Goal: Navigation & Orientation: Find specific page/section

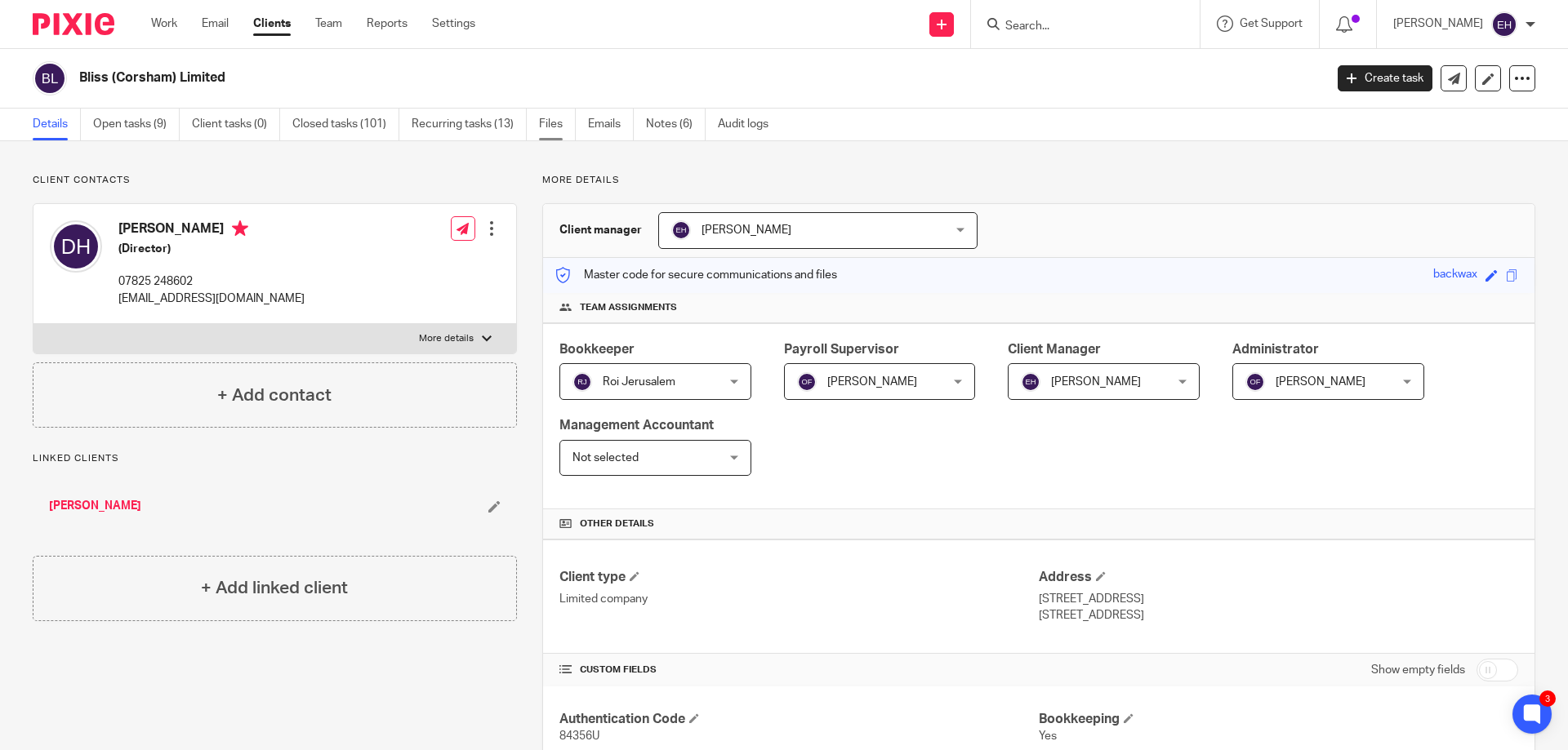
click at [556, 128] on link "Files" at bounding box center [557, 124] width 37 height 32
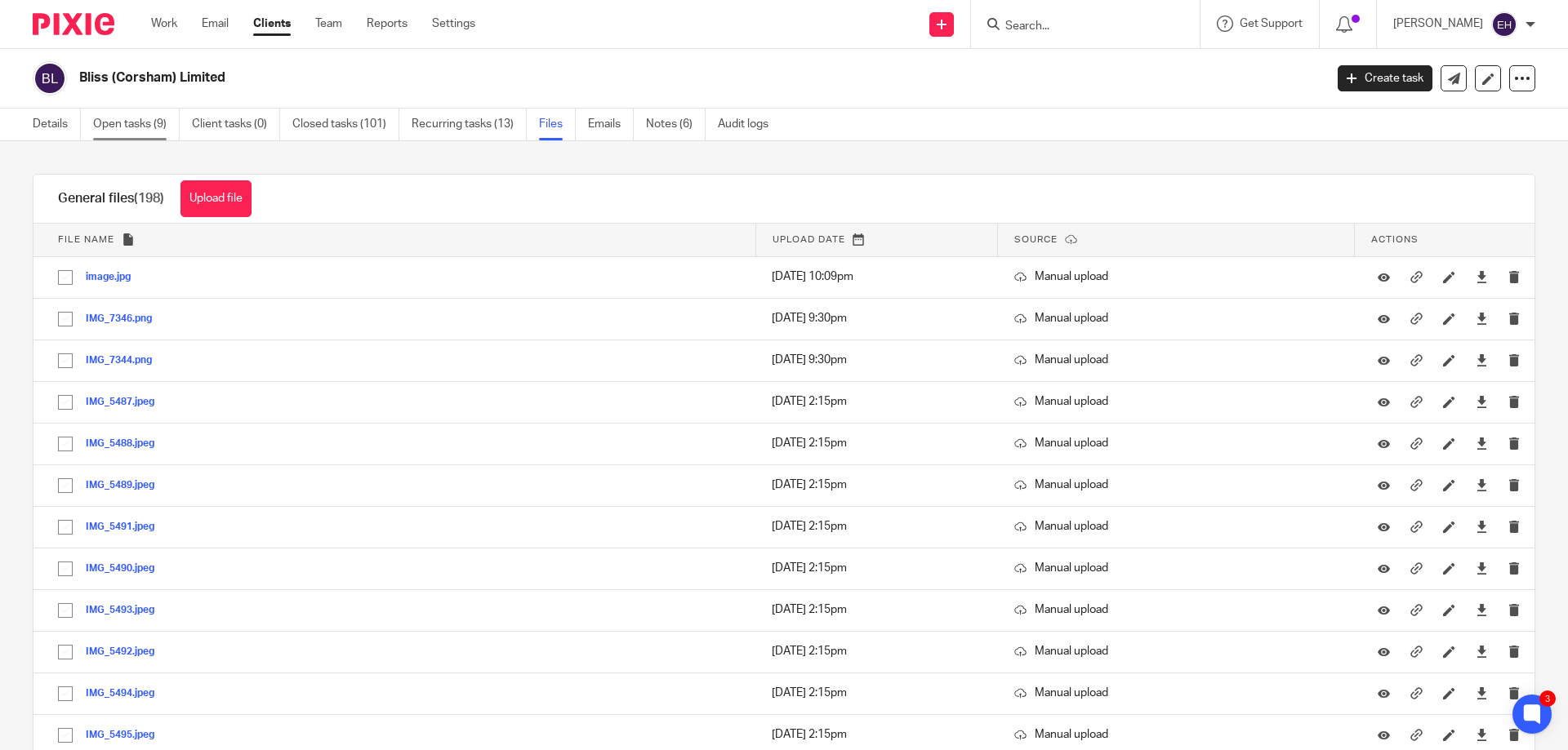
click at [113, 127] on link "Open tasks (9)" at bounding box center [137, 124] width 87 height 32
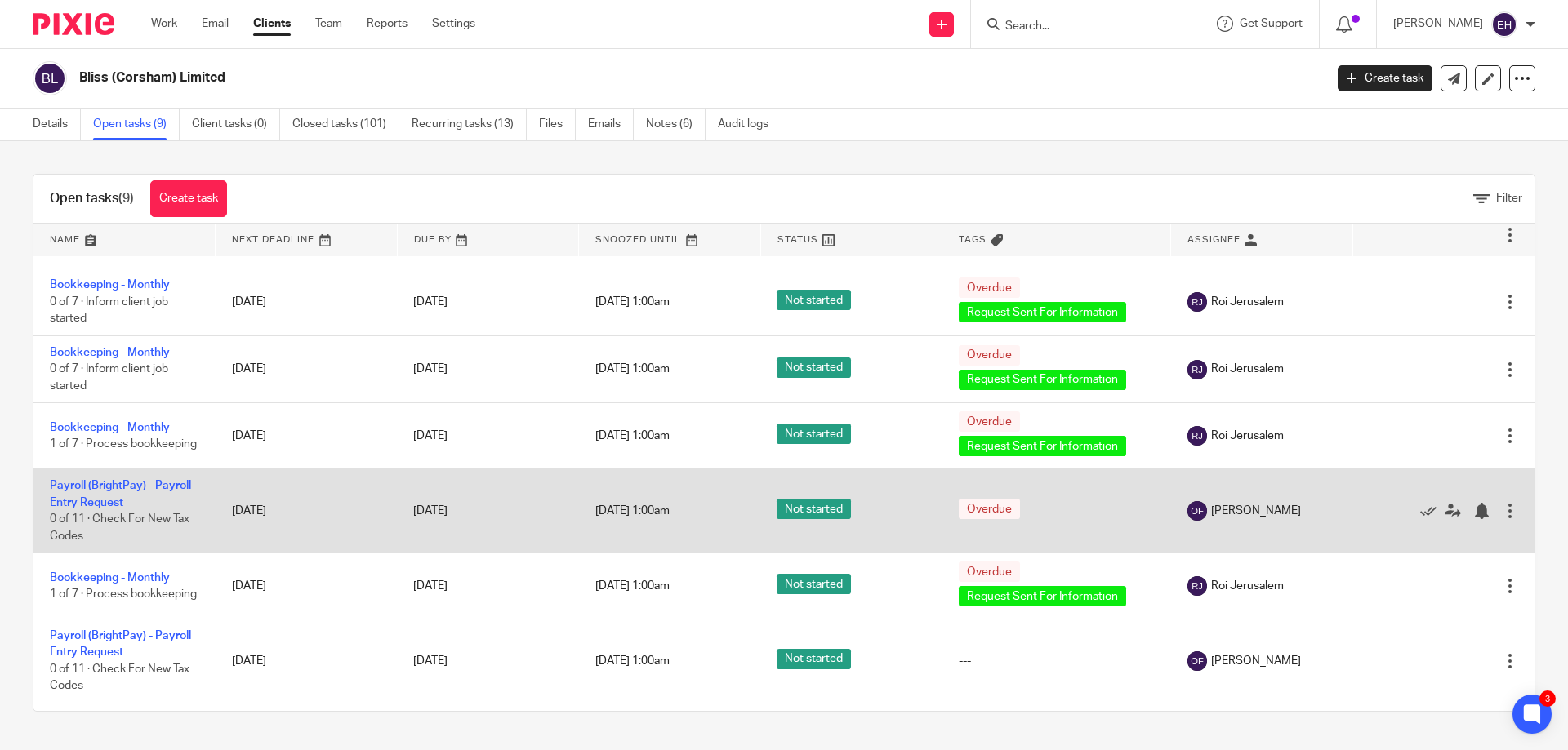
scroll to position [201, 0]
